Goal: Task Accomplishment & Management: Use online tool/utility

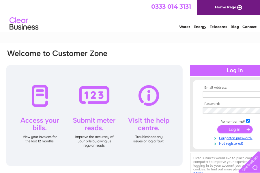
type input "[EMAIL_ADDRESS][DOMAIN_NAME]"
click at [236, 131] on input "submit" at bounding box center [235, 129] width 36 height 8
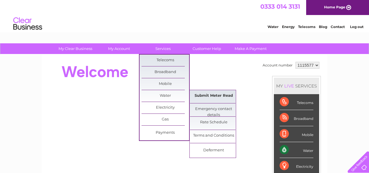
click at [223, 94] on link "Submit Meter Read" at bounding box center [214, 96] width 48 height 12
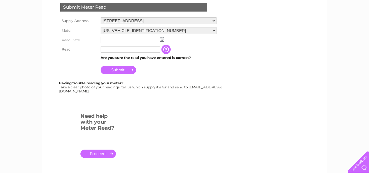
scroll to position [115, 0]
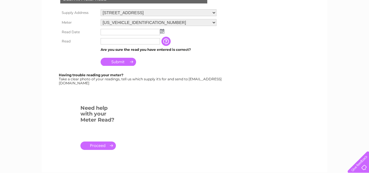
click at [163, 32] on img at bounding box center [162, 31] width 4 height 5
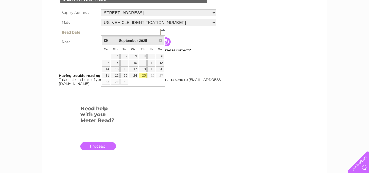
click at [143, 74] on link "25" at bounding box center [143, 76] width 8 height 6
type input "2025/09/25"
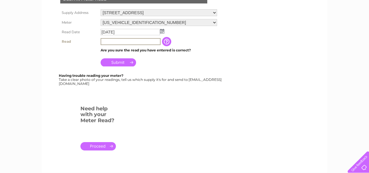
click at [113, 40] on input "text" at bounding box center [131, 41] width 60 height 7
type input "00020"
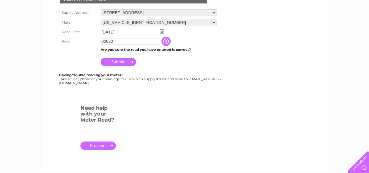
click at [122, 63] on input "Submit" at bounding box center [119, 62] width 36 height 8
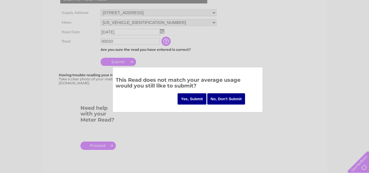
click at [191, 98] on input "Yes, Submit" at bounding box center [192, 98] width 29 height 11
